Goal: Information Seeking & Learning: Understand process/instructions

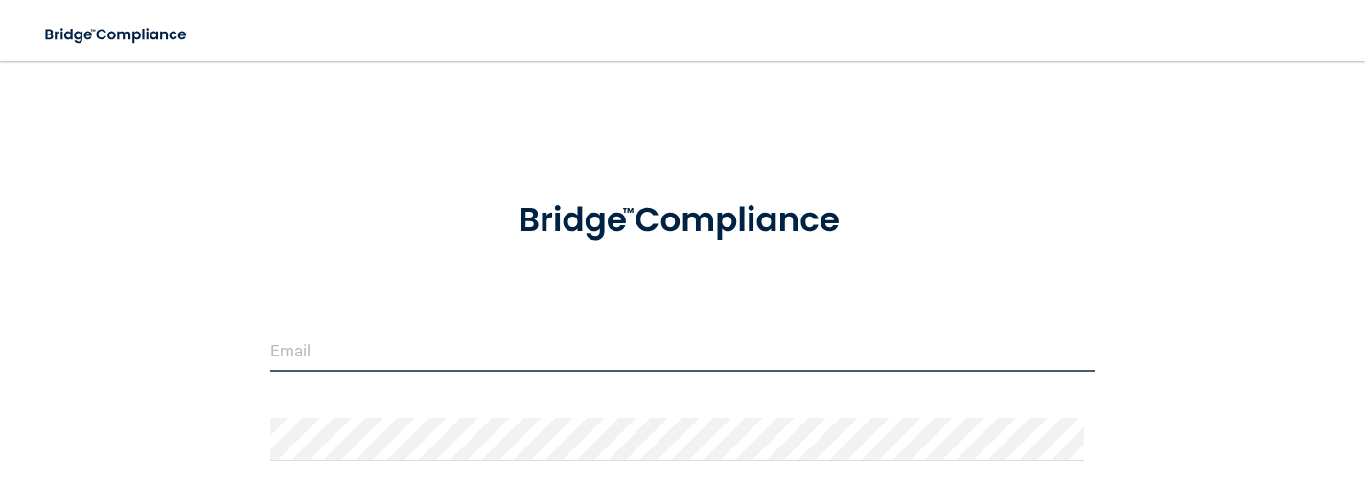
click at [449, 337] on input "email" at bounding box center [682, 350] width 825 height 43
type input "[EMAIL_ADDRESS][DOMAIN_NAME]"
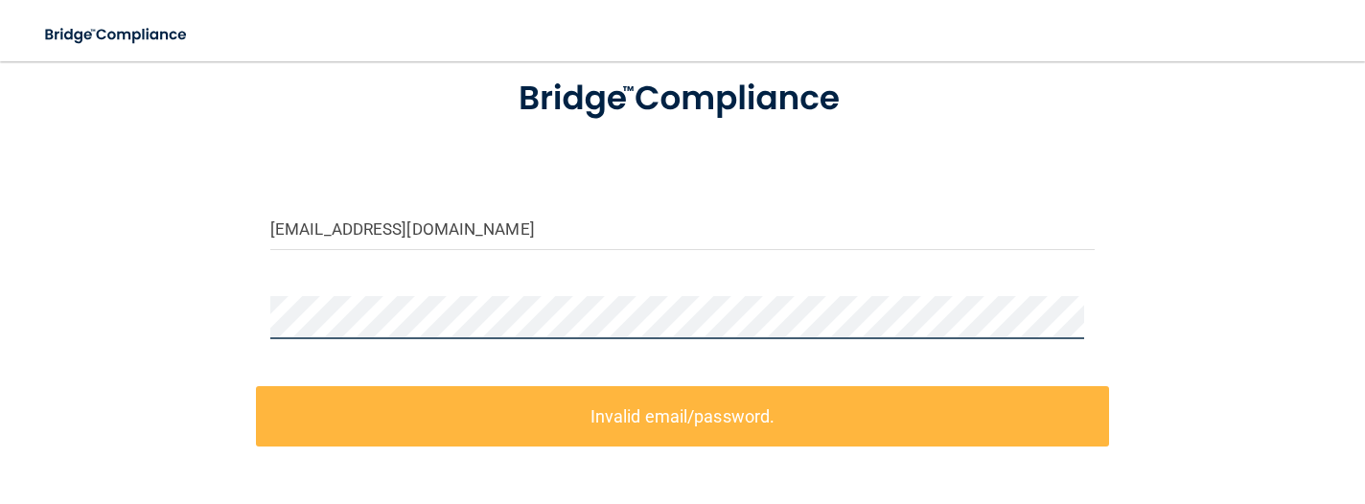
scroll to position [177, 0]
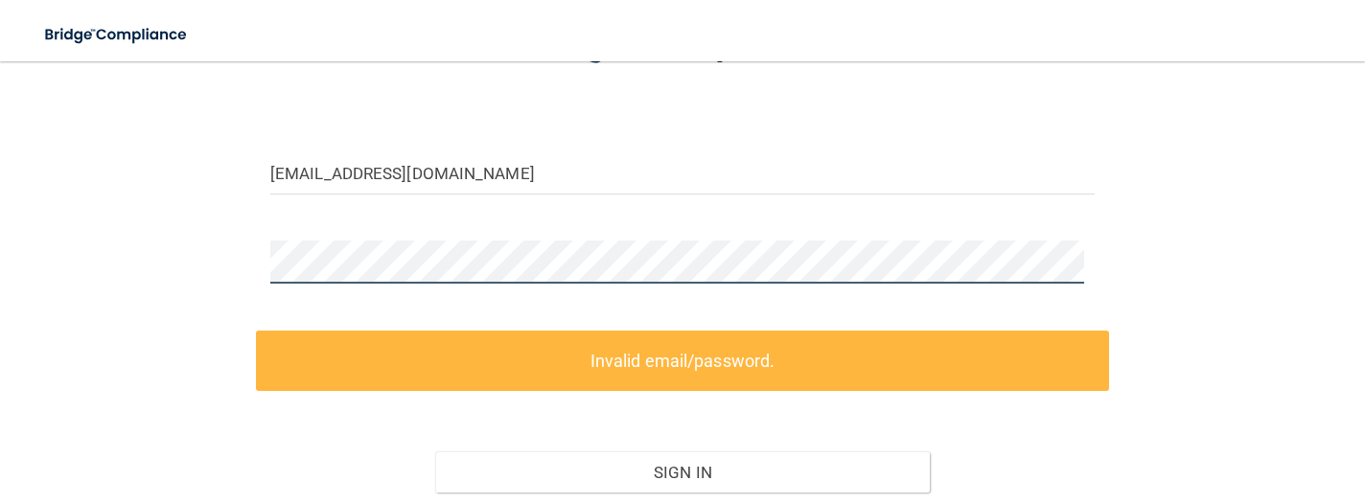
click at [205, 248] on div "[EMAIL_ADDRESS][DOMAIN_NAME] Invalid email/password. You don't have permission …" at bounding box center [682, 246] width 1289 height 686
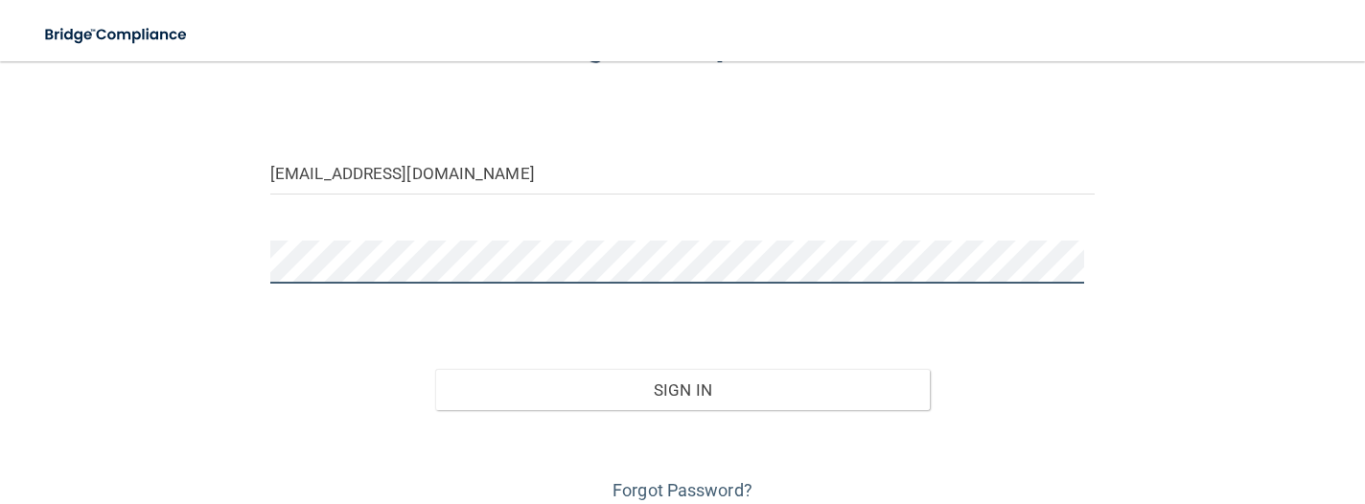
click at [435, 369] on button "Sign In" at bounding box center [682, 390] width 495 height 42
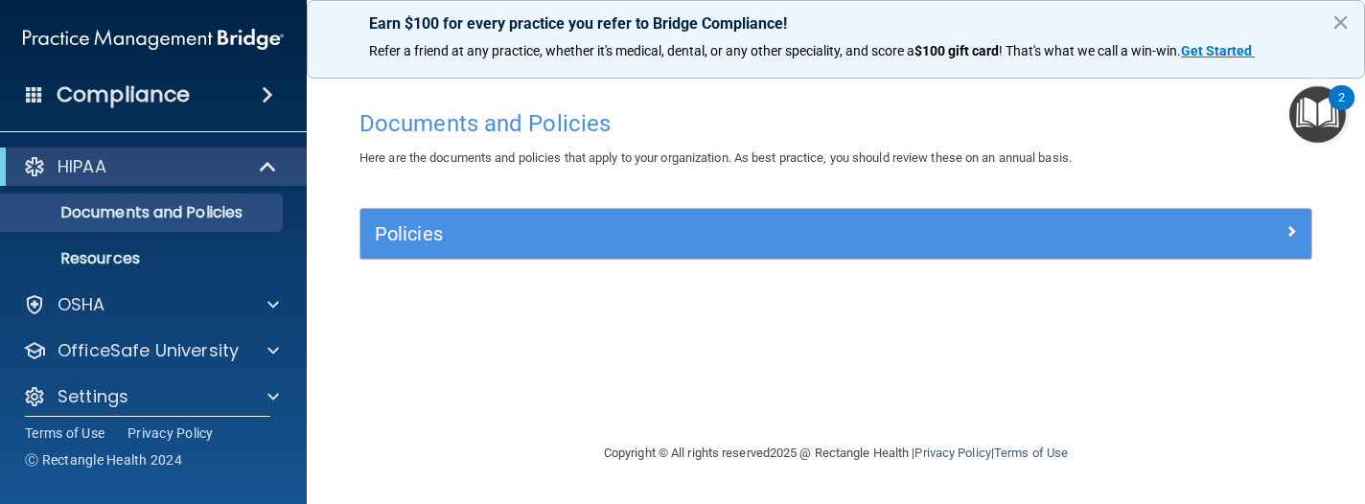
click at [1326, 113] on img "Open Resource Center, 2 new notifications" at bounding box center [1318, 114] width 57 height 57
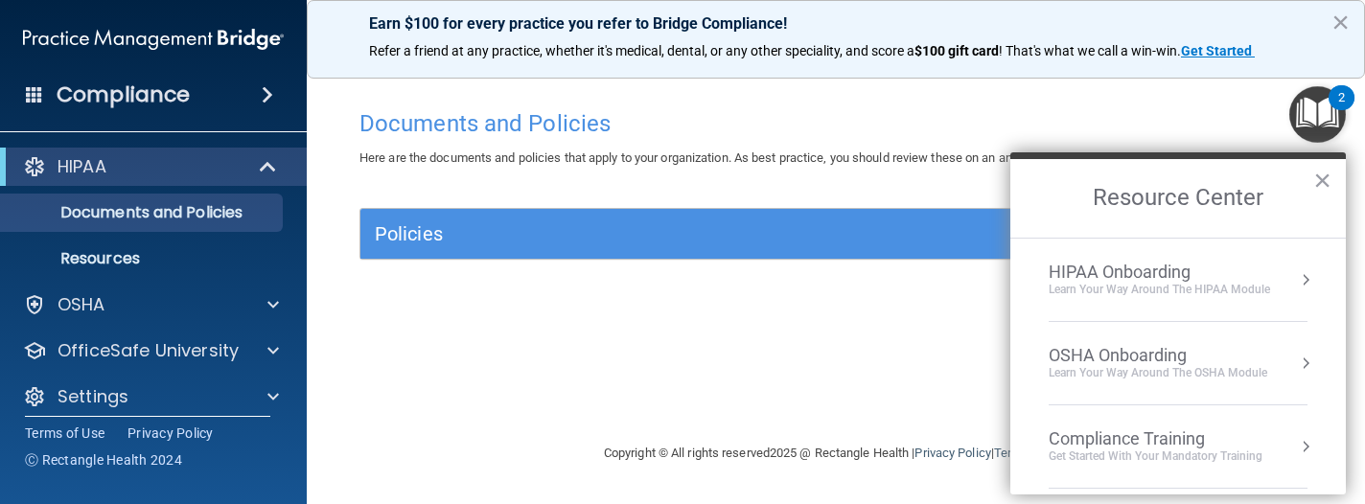
click at [1130, 442] on div "Compliance Training" at bounding box center [1156, 439] width 214 height 21
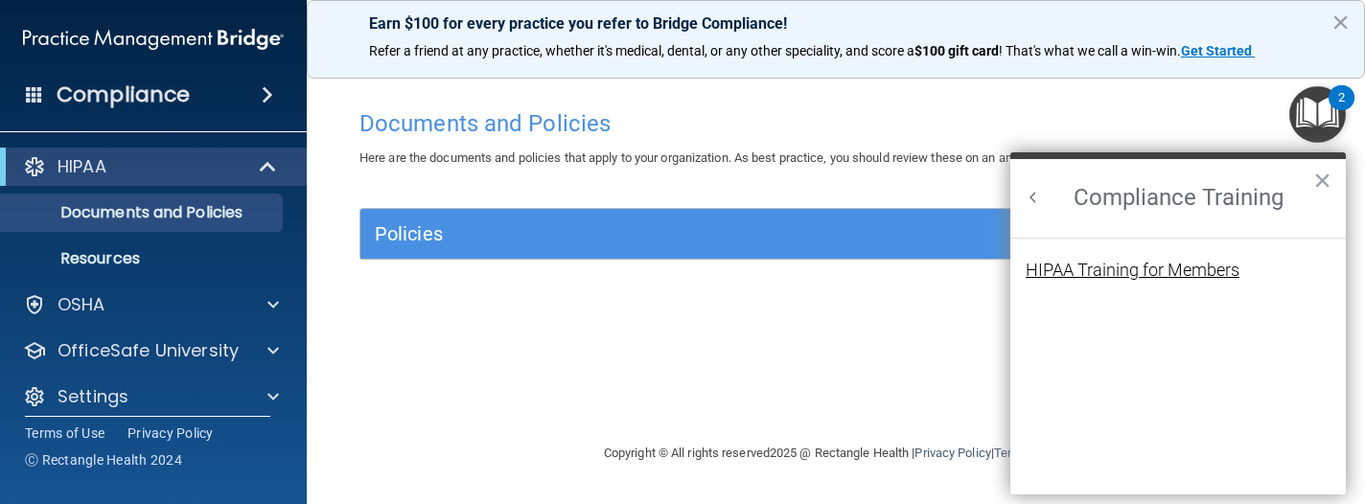
click at [1169, 268] on div "HIPAA Training for Members" at bounding box center [1133, 270] width 214 height 17
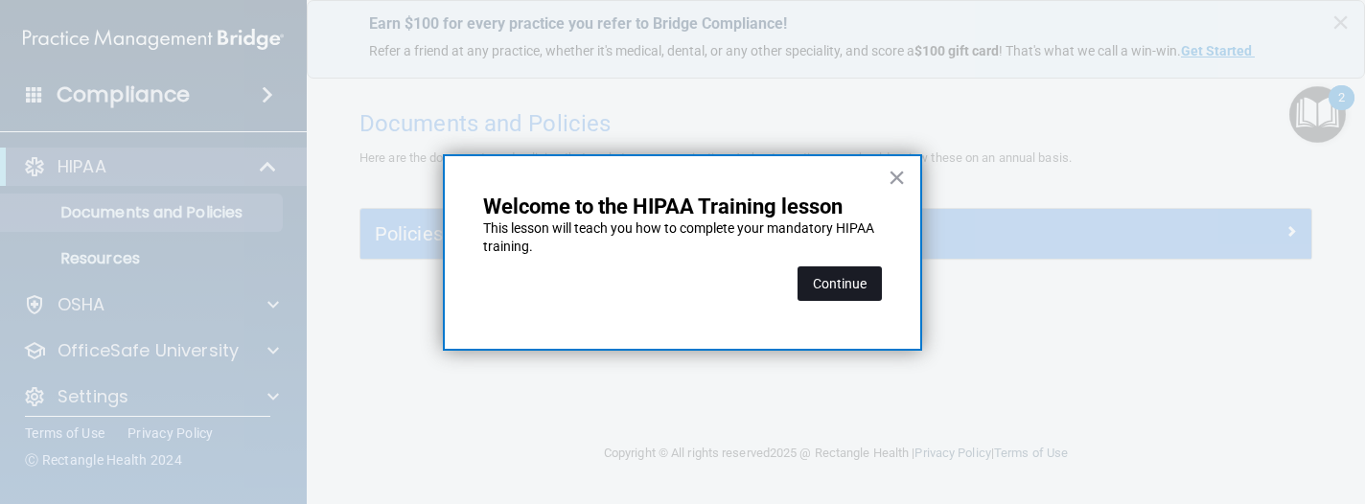
click at [870, 271] on button "Continue" at bounding box center [840, 284] width 84 height 35
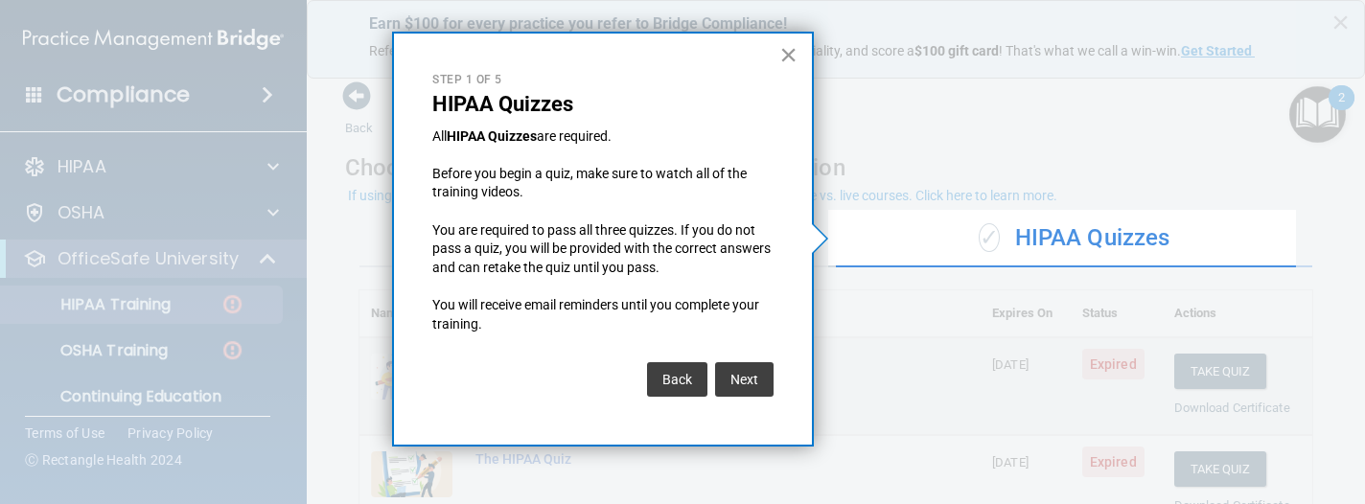
click at [784, 60] on button "×" at bounding box center [789, 54] width 18 height 31
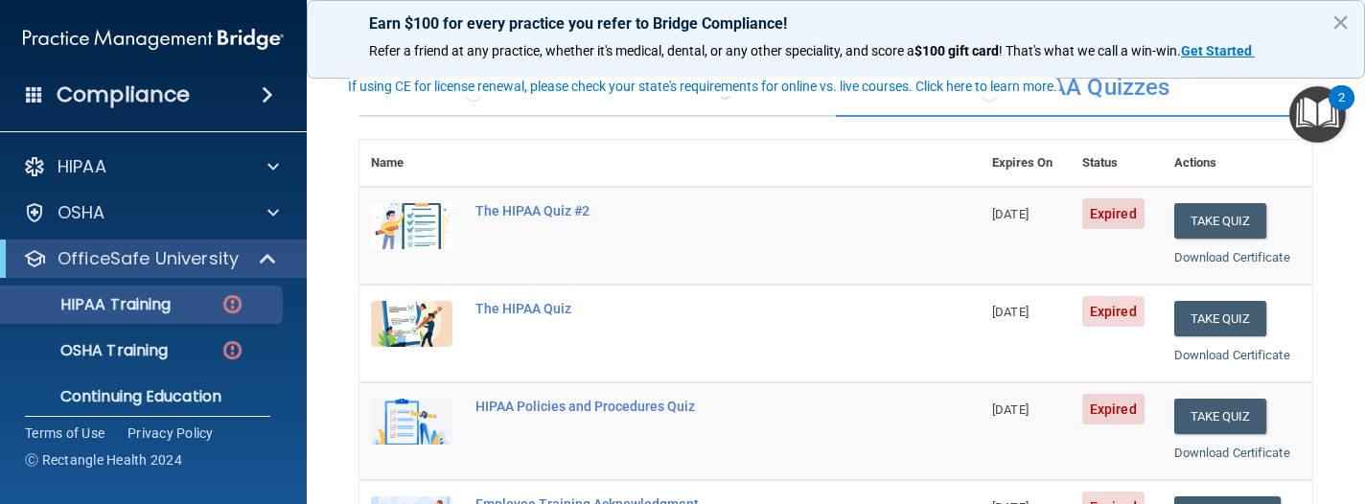
scroll to position [192, 0]
